Goal: Information Seeking & Learning: Learn about a topic

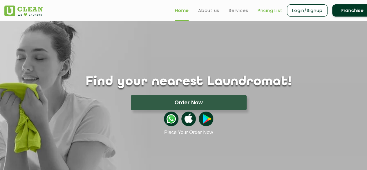
click at [270, 13] on link "Pricing List" at bounding box center [270, 10] width 25 height 7
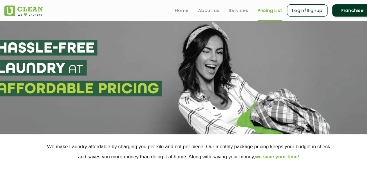
click at [260, 11] on link "Pricing List" at bounding box center [270, 10] width 25 height 7
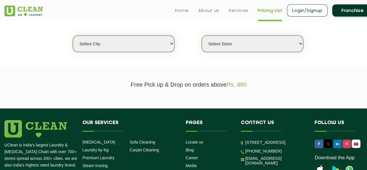
scroll to position [145, 0]
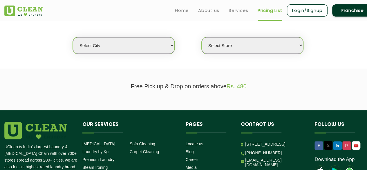
click at [141, 49] on select "Select city [GEOGRAPHIC_DATA] [GEOGRAPHIC_DATA] [GEOGRAPHIC_DATA] [GEOGRAPHIC_D…" at bounding box center [124, 45] width 102 height 17
click at [142, 46] on select "Select city [GEOGRAPHIC_DATA] [GEOGRAPHIC_DATA] [GEOGRAPHIC_DATA] [GEOGRAPHIC_D…" at bounding box center [124, 45] width 102 height 17
select select "5"
click at [73, 37] on select "Select city [GEOGRAPHIC_DATA] [GEOGRAPHIC_DATA] [GEOGRAPHIC_DATA] [GEOGRAPHIC_D…" at bounding box center [124, 45] width 102 height 17
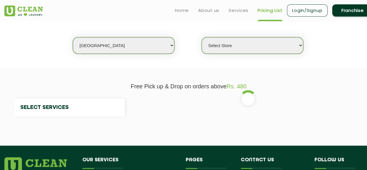
select select "0"
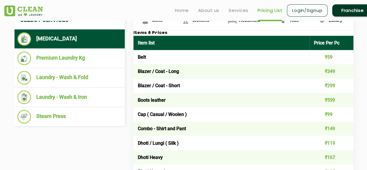
scroll to position [203, 0]
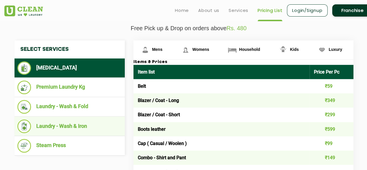
click at [68, 126] on li "Laundry - Wash & Iron" at bounding box center [69, 126] width 105 height 14
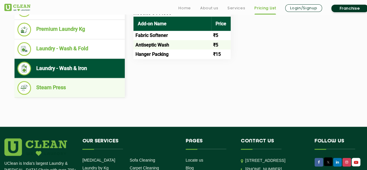
scroll to position [261, 0]
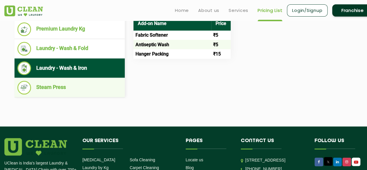
click at [59, 87] on li "Steam Press" at bounding box center [69, 88] width 105 height 14
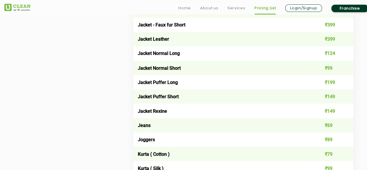
scroll to position [523, 0]
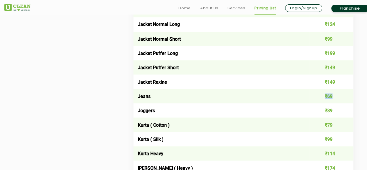
drag, startPoint x: 326, startPoint y: 96, endPoint x: 207, endPoint y: 99, distance: 119.3
click at [207, 99] on tr "Jeans ₹69" at bounding box center [244, 96] width 220 height 14
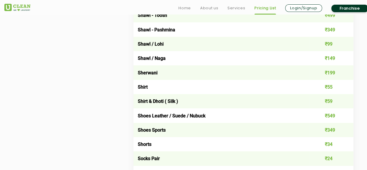
scroll to position [813, 0]
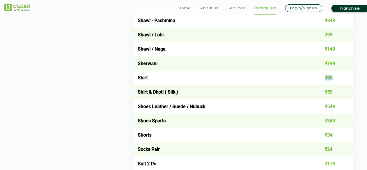
drag, startPoint x: 325, startPoint y: 80, endPoint x: 316, endPoint y: 80, distance: 8.1
click at [316, 80] on td "₹55" at bounding box center [332, 78] width 44 height 14
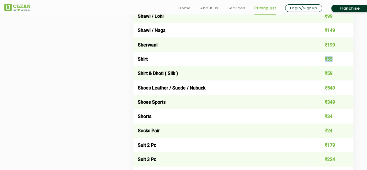
scroll to position [929, 0]
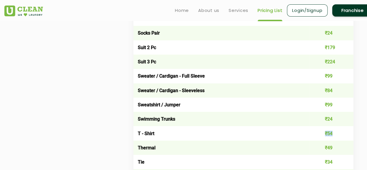
drag, startPoint x: 329, startPoint y: 138, endPoint x: 323, endPoint y: 138, distance: 5.8
click at [323, 138] on td "₹54" at bounding box center [332, 133] width 44 height 14
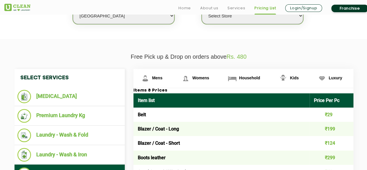
scroll to position [203, 0]
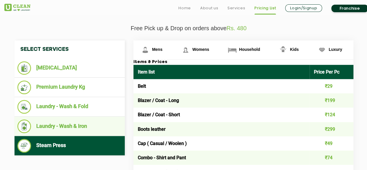
click at [78, 126] on li "Laundry - Wash & Iron" at bounding box center [69, 126] width 105 height 14
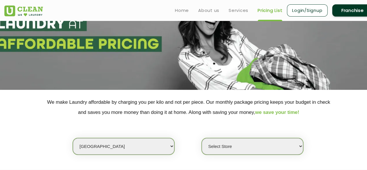
scroll to position [0, 0]
